Goal: Task Accomplishment & Management: Manage account settings

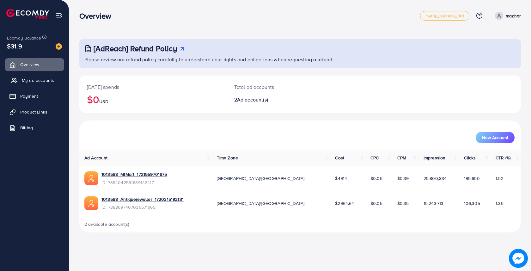
click at [41, 78] on span "My ad accounts" at bounding box center [38, 80] width 32 height 6
